Goal: Understand process/instructions

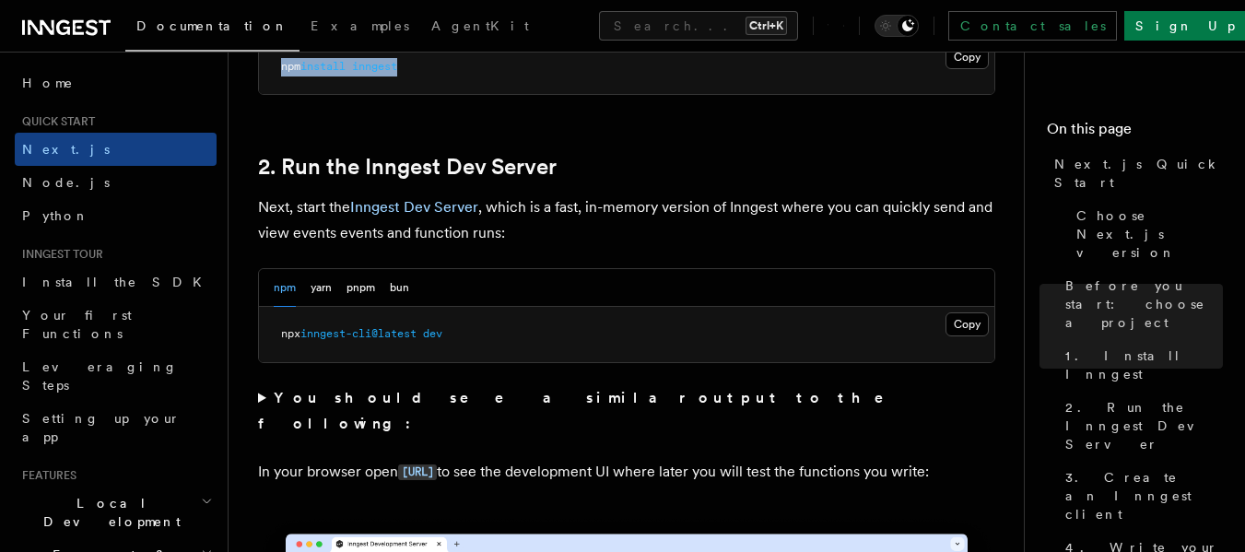
scroll to position [1216, 0]
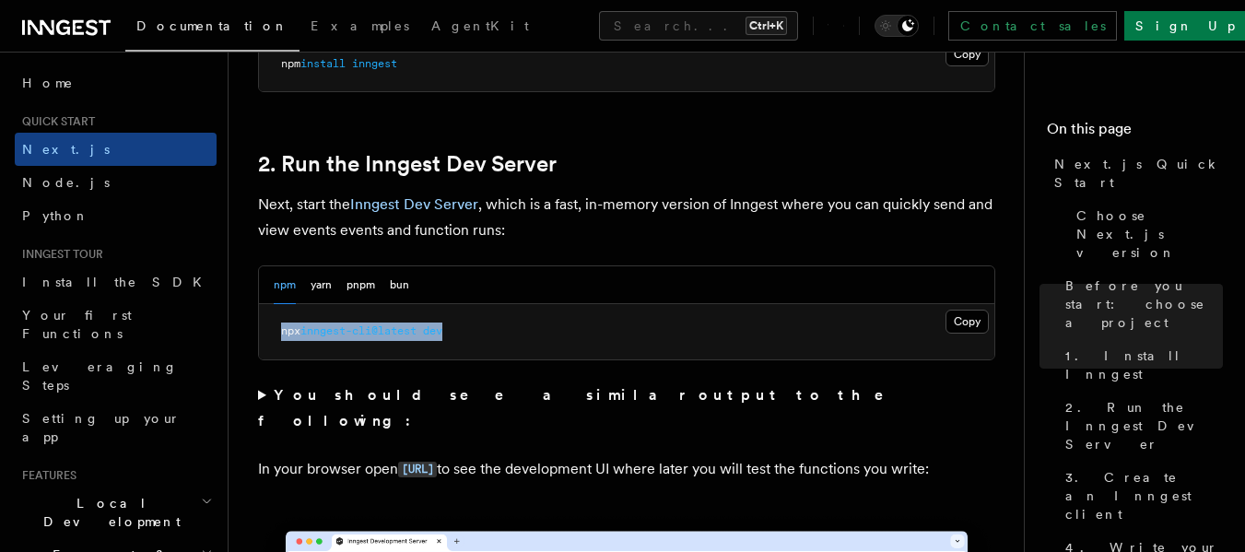
drag, startPoint x: 471, startPoint y: 336, endPoint x: 278, endPoint y: 337, distance: 192.6
click at [278, 337] on pre "npx inngest-cli@latest dev" at bounding box center [626, 331] width 735 height 55
copy span "npx inngest-cli@latest dev"
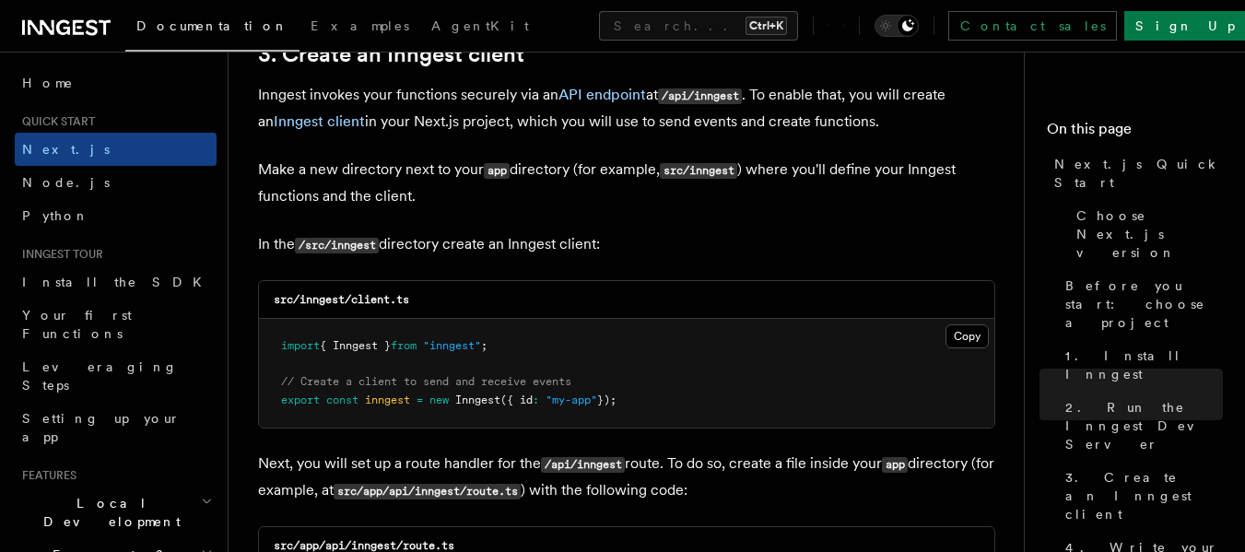
scroll to position [2212, 0]
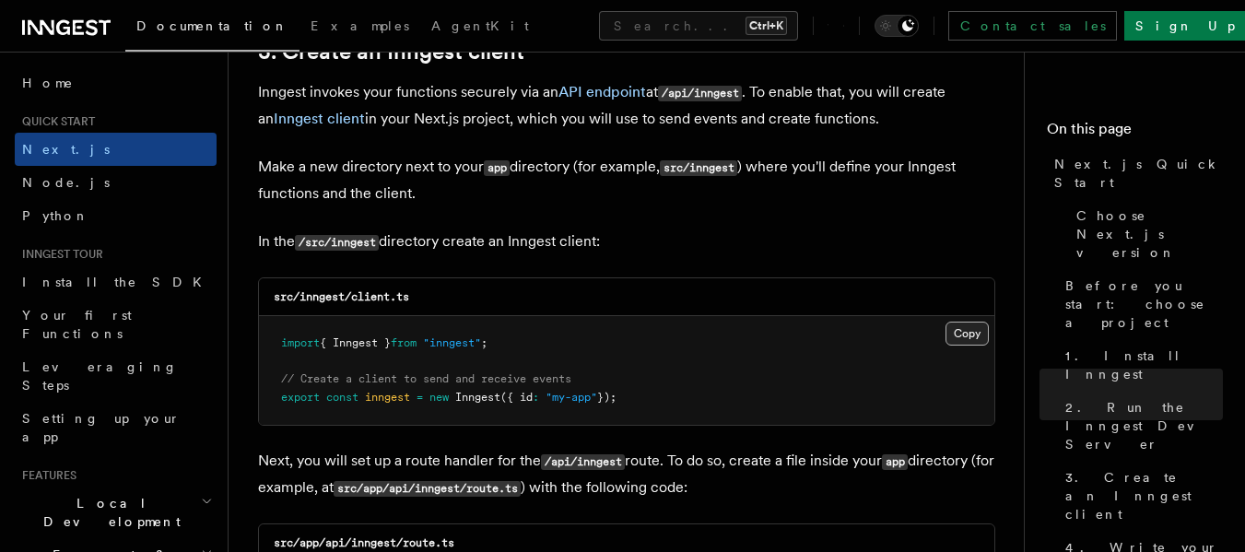
click at [972, 336] on button "Copy Copied" at bounding box center [966, 334] width 43 height 24
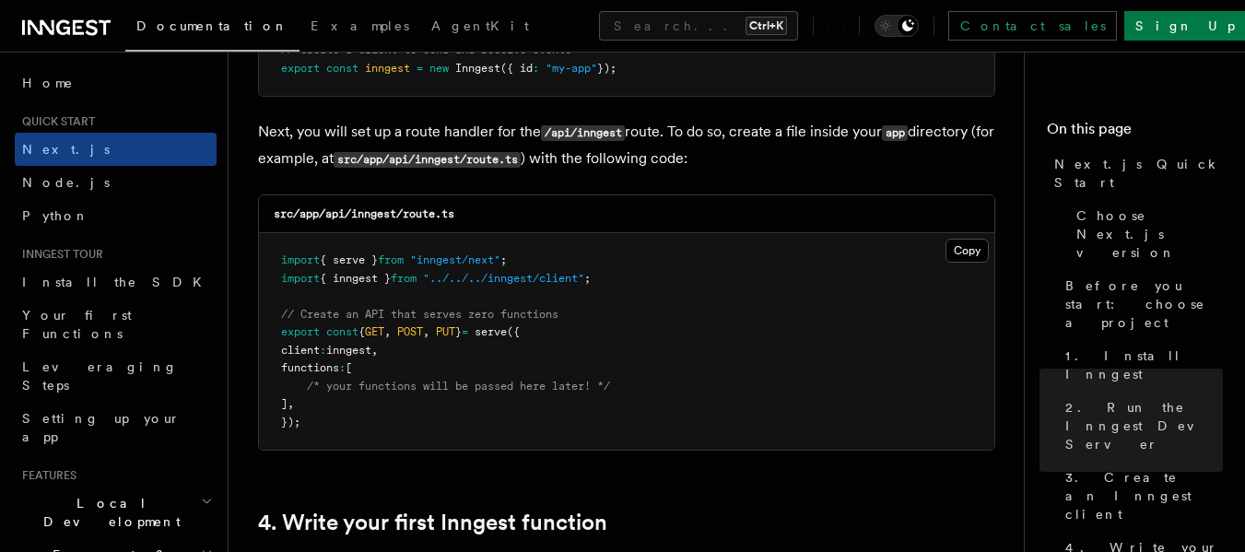
scroll to position [2543, 0]
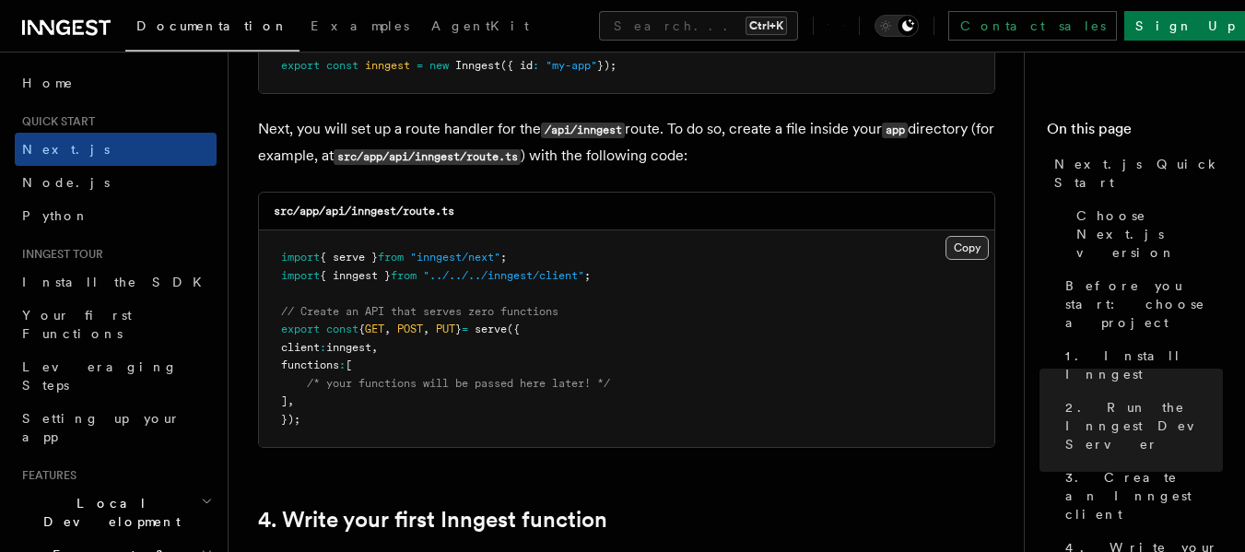
click at [964, 245] on button "Copy Copied" at bounding box center [966, 248] width 43 height 24
click at [965, 253] on button "Copy Copied" at bounding box center [966, 248] width 43 height 24
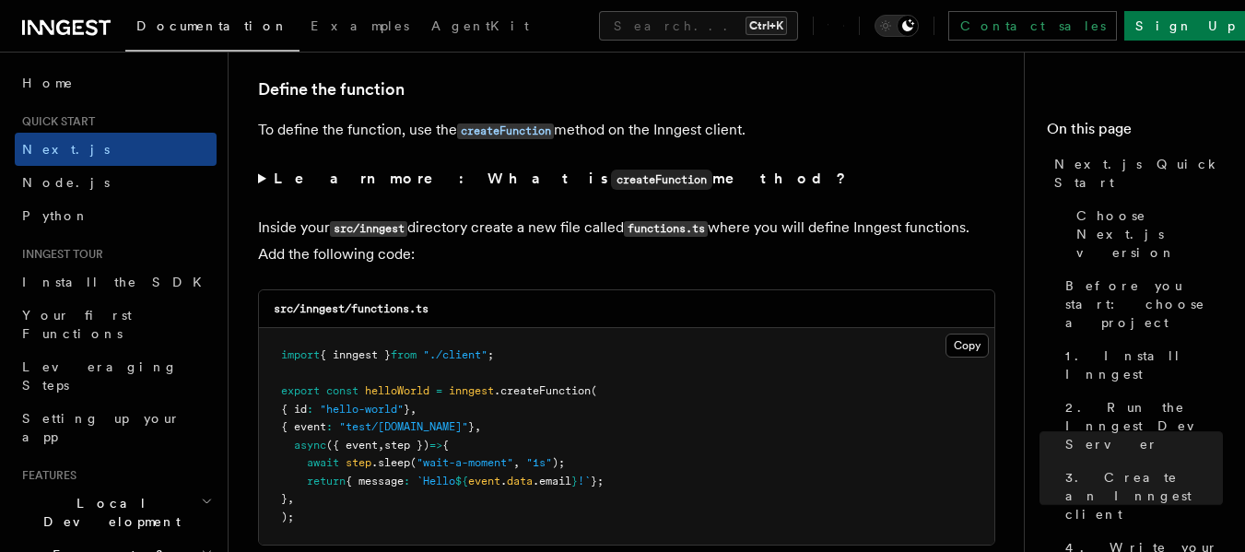
scroll to position [3133, 0]
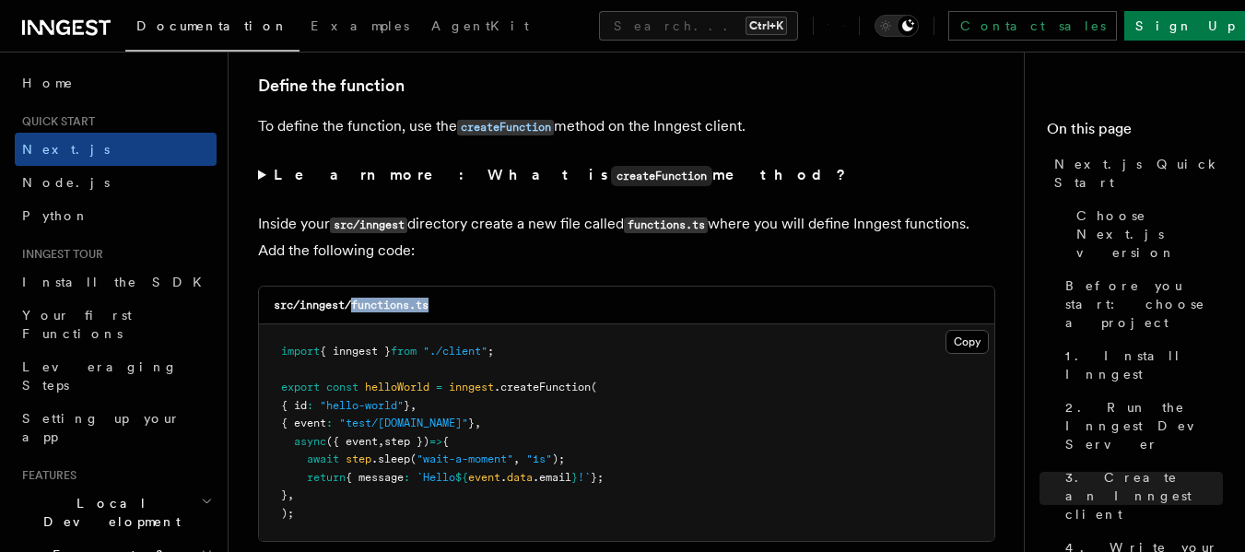
drag, startPoint x: 447, startPoint y: 303, endPoint x: 352, endPoint y: 309, distance: 95.1
click at [352, 309] on div "src/inngest/functions.ts" at bounding box center [626, 306] width 735 height 38
copy code "functions.ts"
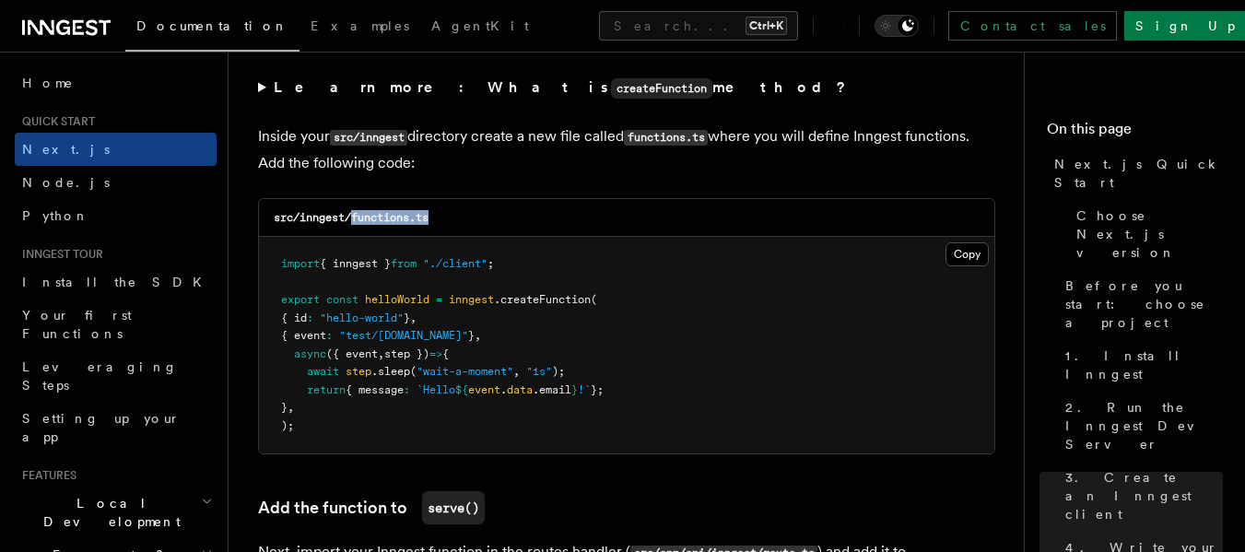
scroll to position [3244, 0]
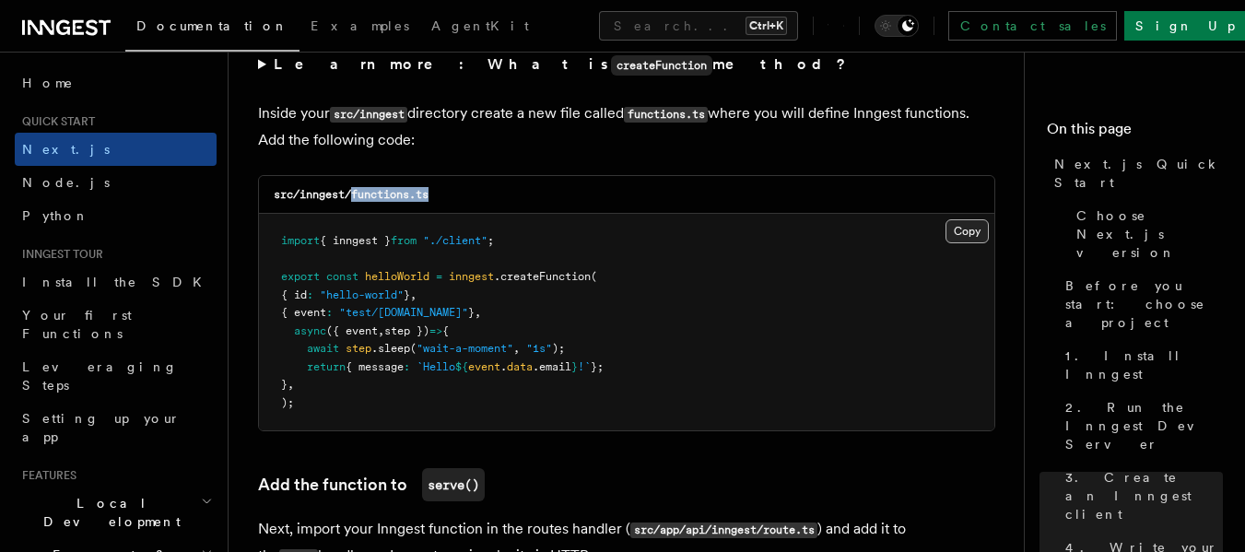
click at [977, 224] on button "Copy Copied" at bounding box center [966, 231] width 43 height 24
click at [956, 241] on button "Copy Copied" at bounding box center [966, 231] width 43 height 24
